Goal: Transaction & Acquisition: Book appointment/travel/reservation

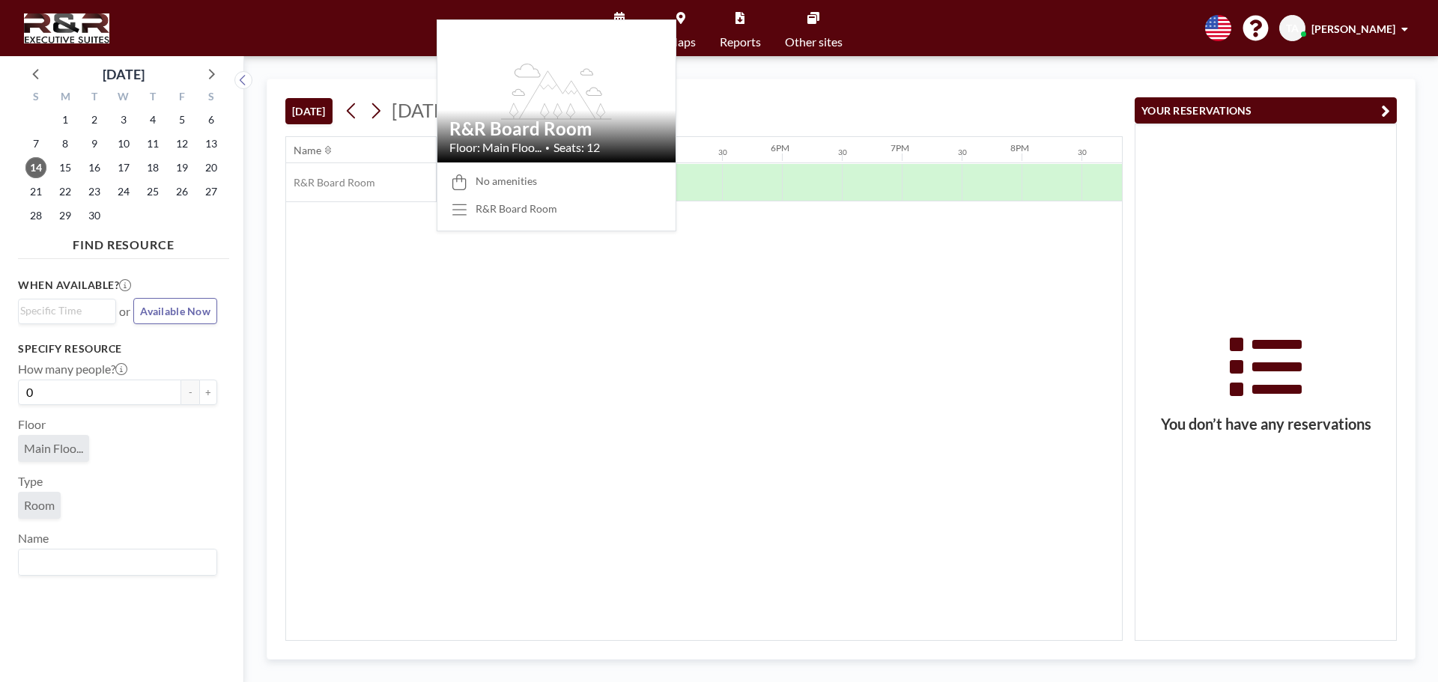
scroll to position [0, 1917]
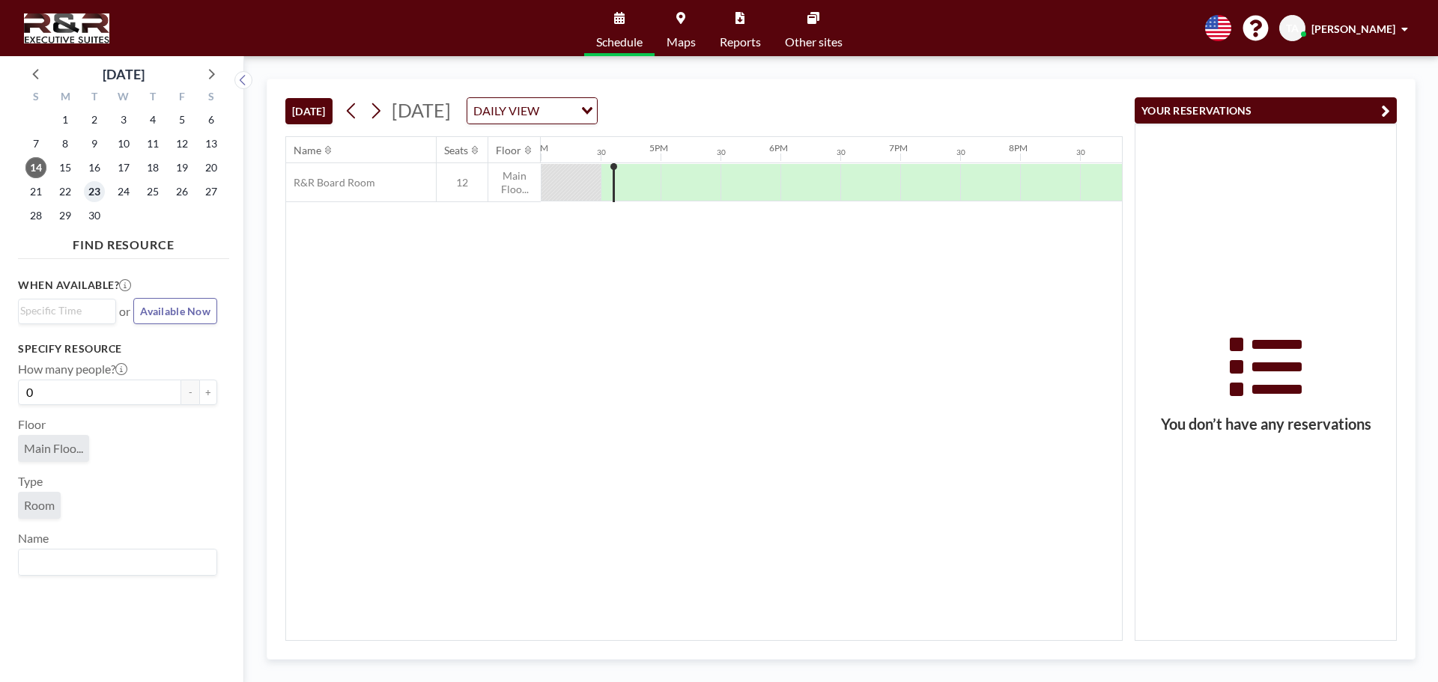
click at [99, 188] on span "23" at bounding box center [94, 191] width 21 height 21
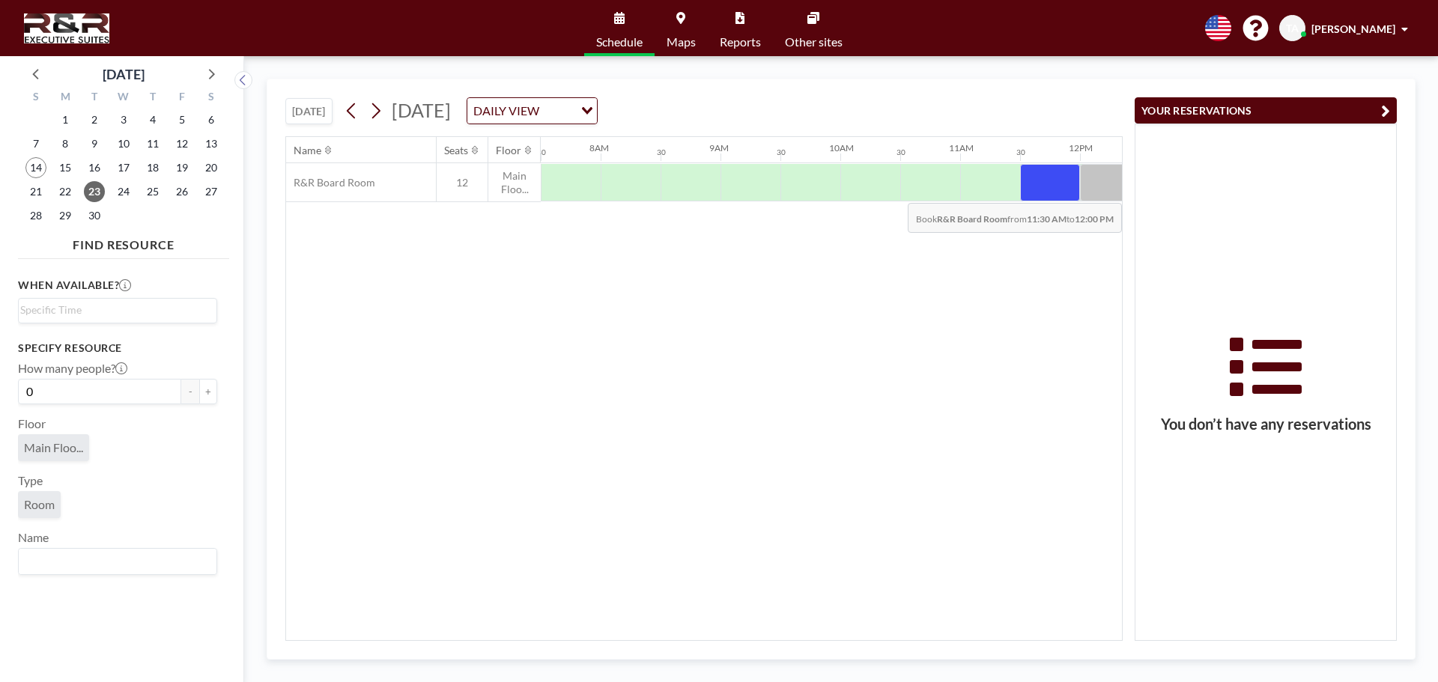
drag, startPoint x: 1034, startPoint y: 178, endPoint x: 890, endPoint y: 192, distance: 144.4
click at [890, 192] on div at bounding box center [1080, 182] width 2876 height 39
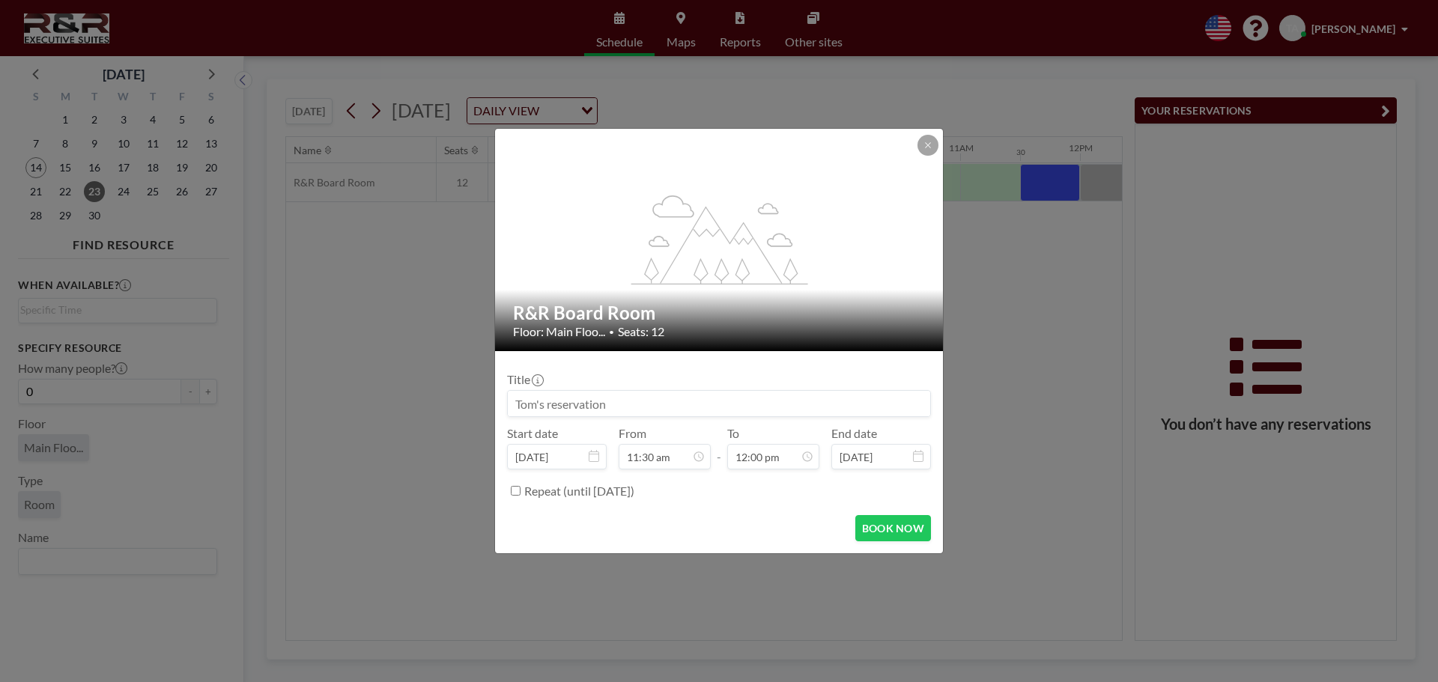
click at [1100, 177] on div "flex-grow: 1.2; R&R Board Room Floor: Main Floo... • Seats: 12 Title Start date…" at bounding box center [719, 341] width 1438 height 682
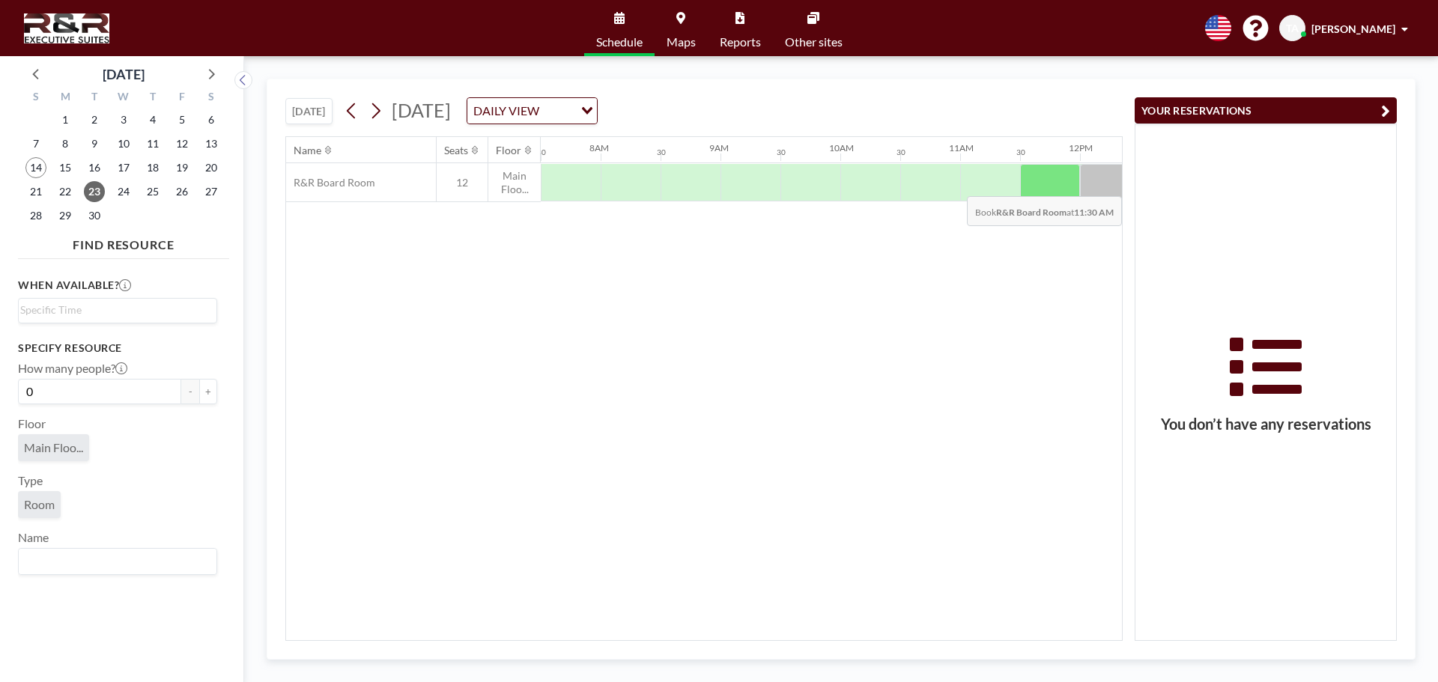
click at [1048, 184] on div at bounding box center [1050, 182] width 60 height 37
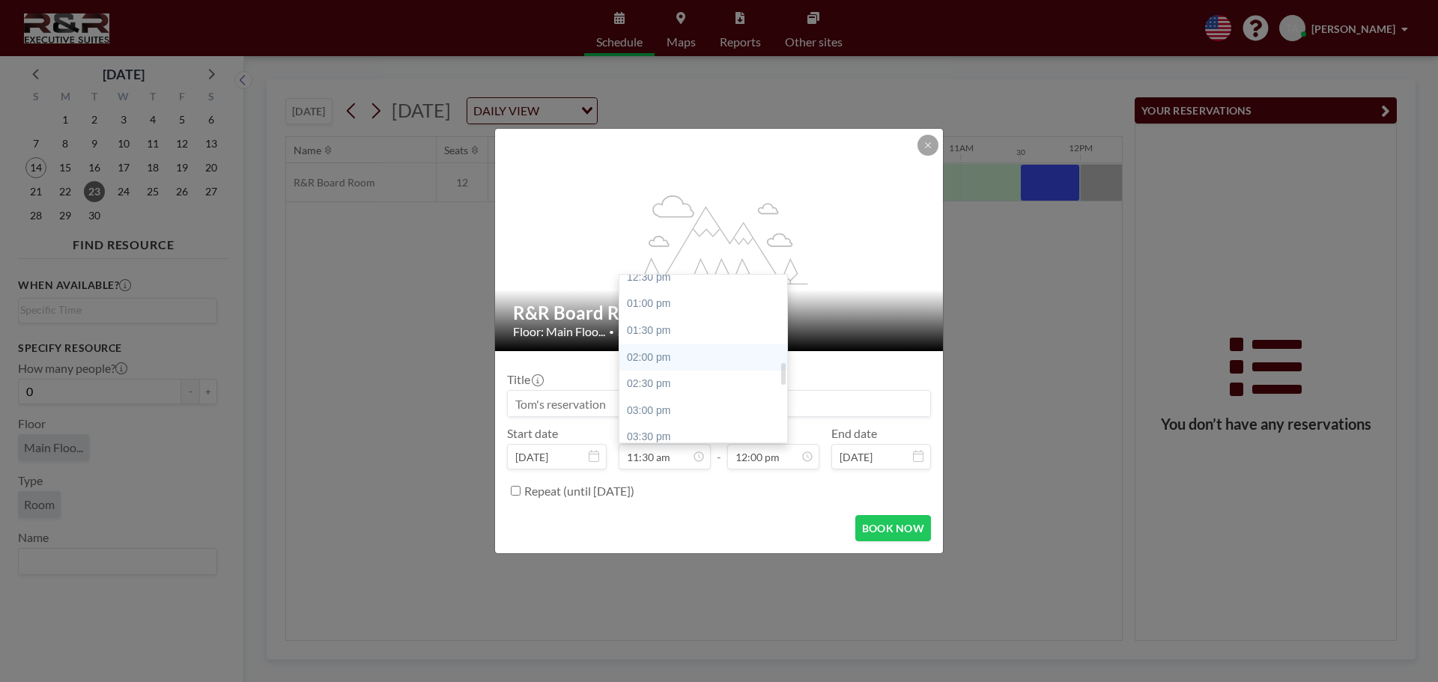
scroll to position [763, 0]
click at [649, 296] on div "02:30 pm" at bounding box center [706, 298] width 175 height 27
type input "02:30 pm"
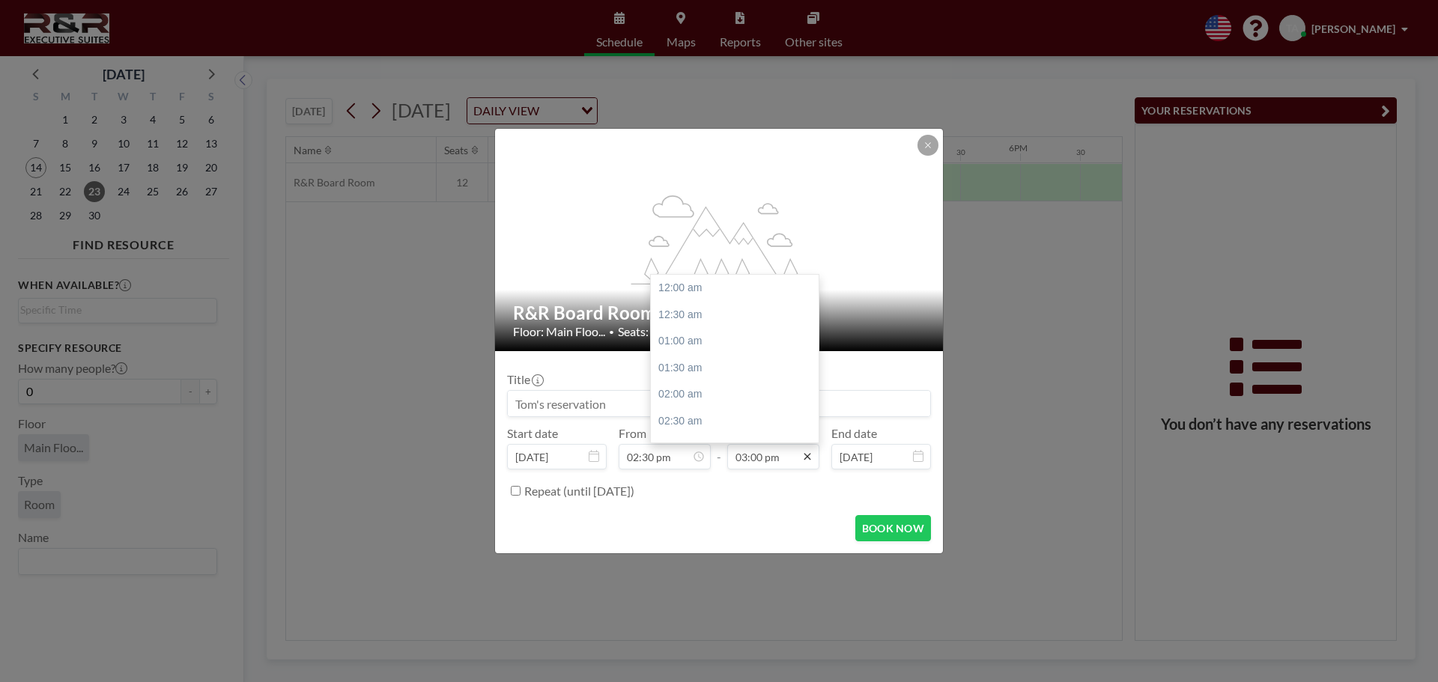
scroll to position [800, 0]
click at [685, 388] on div "05:00 pm" at bounding box center [738, 394] width 175 height 27
type input "05:00 pm"
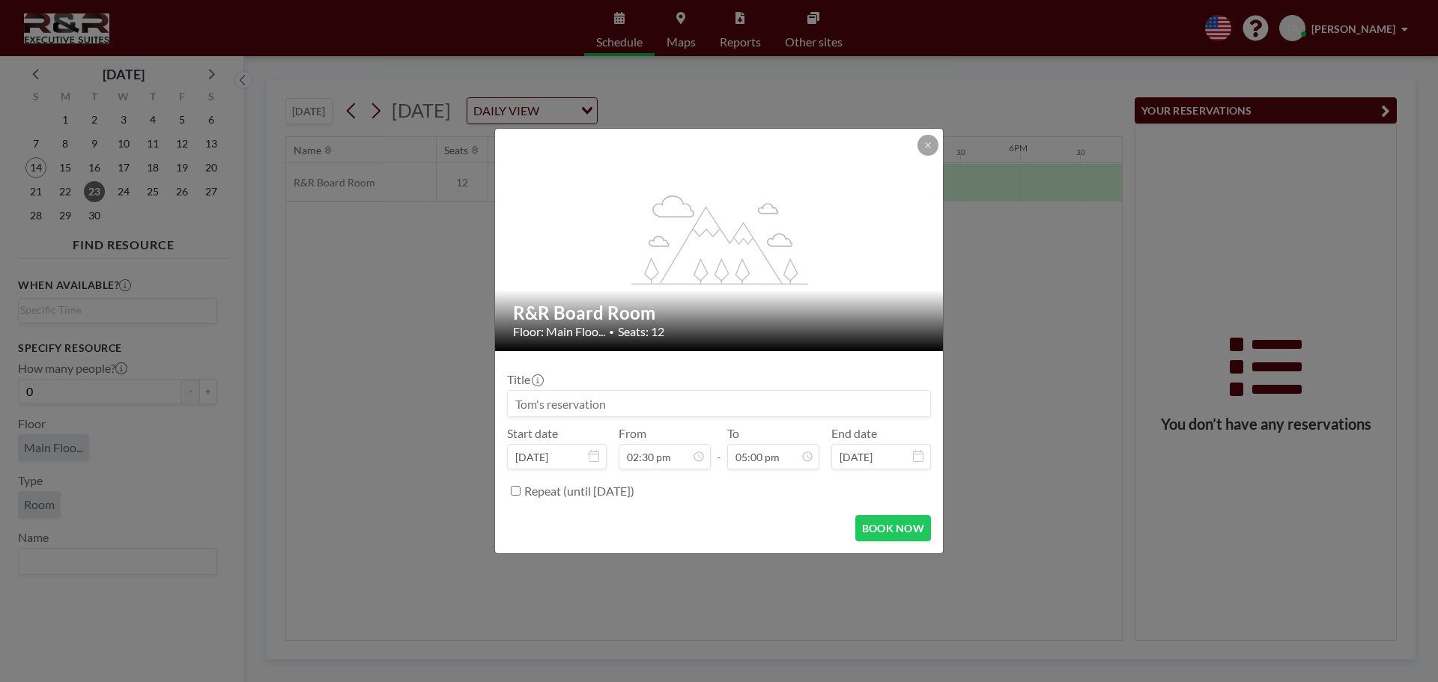
scroll to position [906, 0]
click at [896, 525] on button "BOOK NOW" at bounding box center [893, 528] width 76 height 26
